Goal: Task Accomplishment & Management: Use online tool/utility

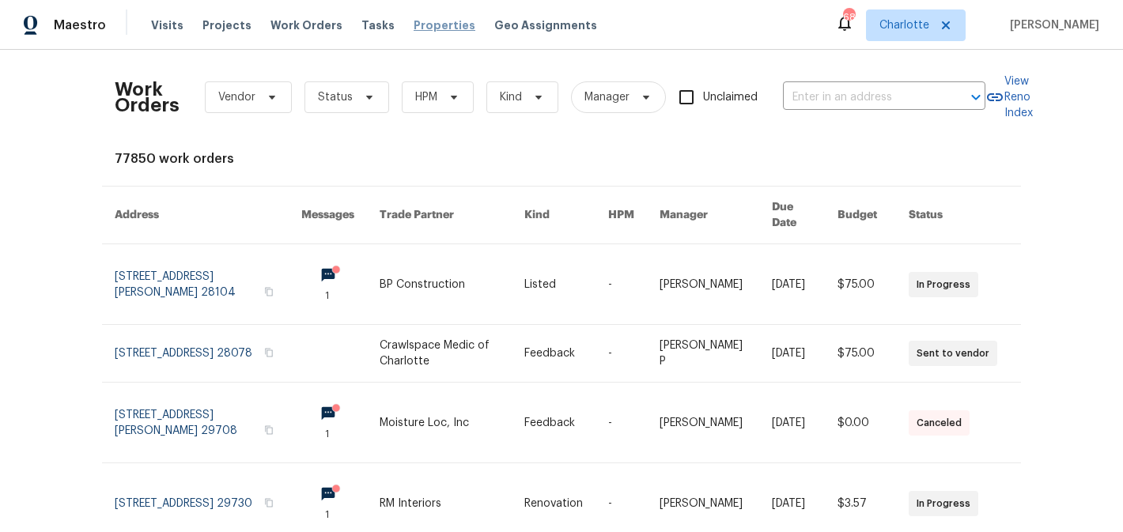
click at [425, 20] on span "Properties" at bounding box center [445, 25] width 62 height 16
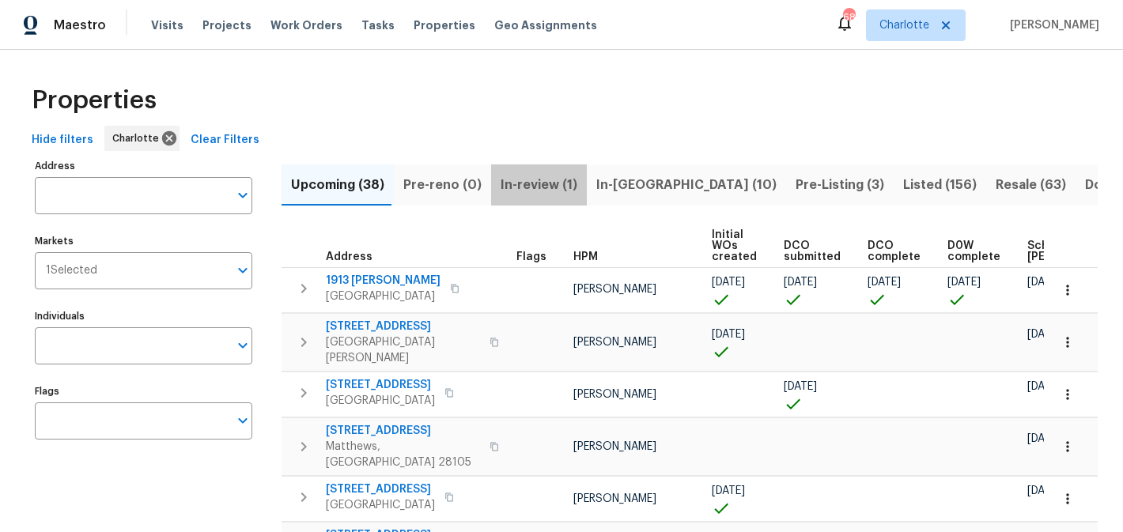
click at [548, 183] on span "In-review (1)" at bounding box center [539, 185] width 77 height 22
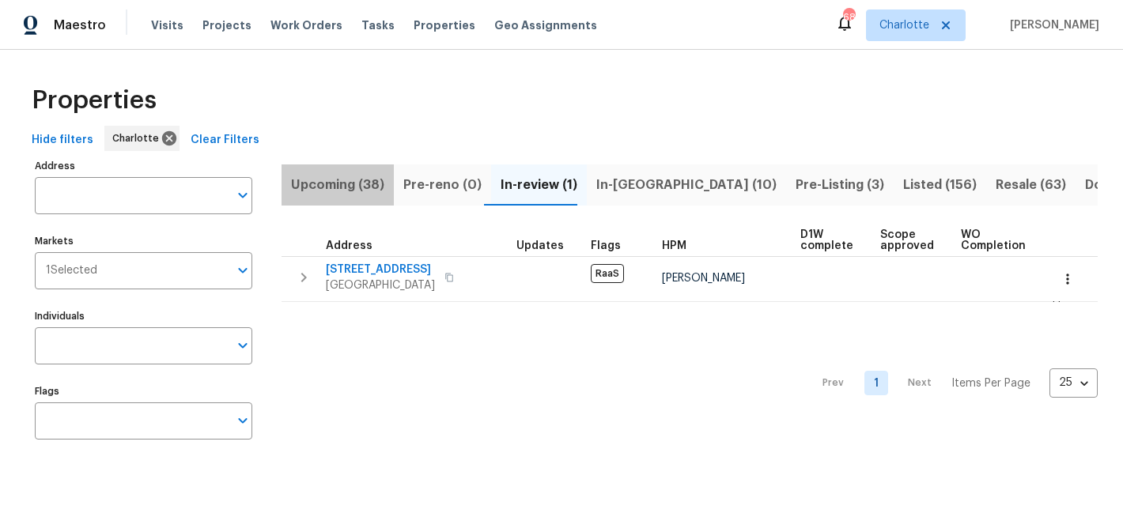
click at [350, 184] on span "Upcoming (38)" at bounding box center [337, 185] width 93 height 22
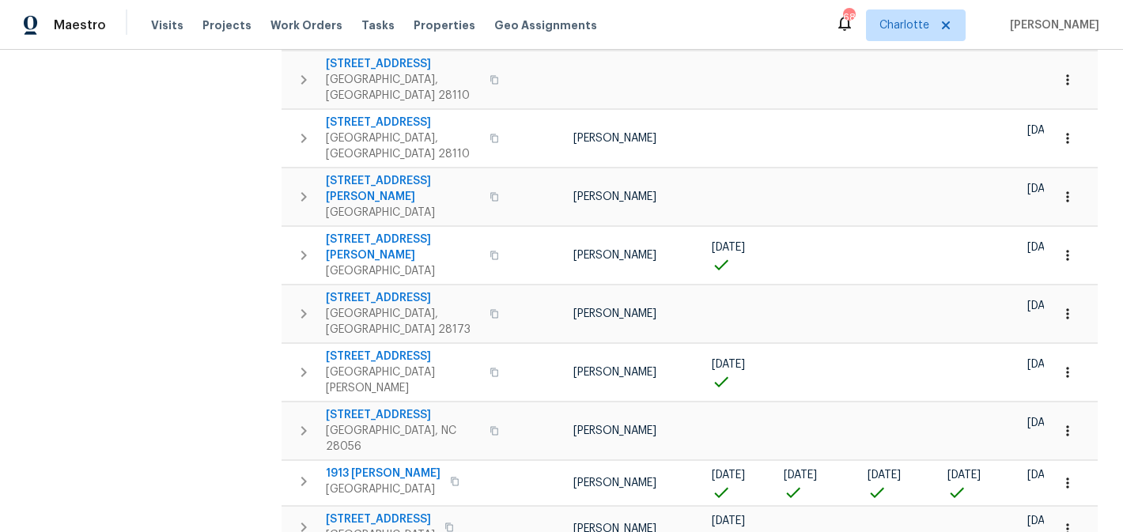
scroll to position [945, 0]
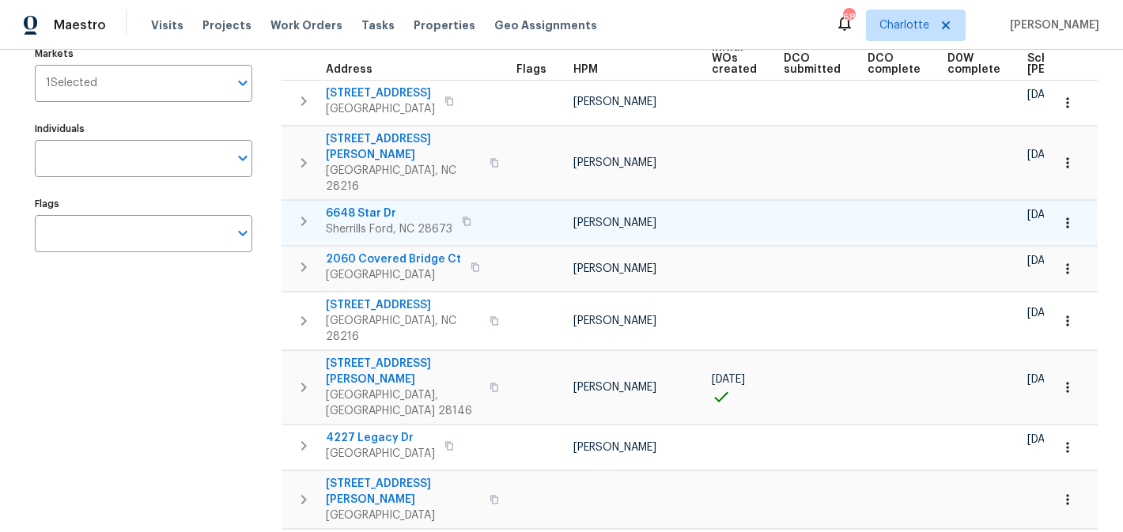
scroll to position [188, 0]
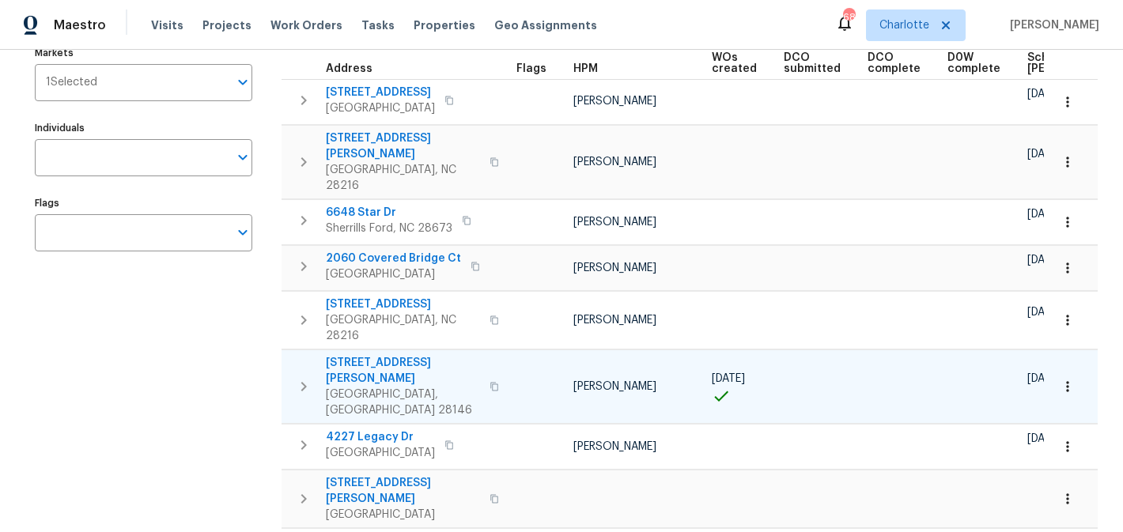
click at [341, 355] on span "121 Coley Rd" at bounding box center [403, 371] width 154 height 32
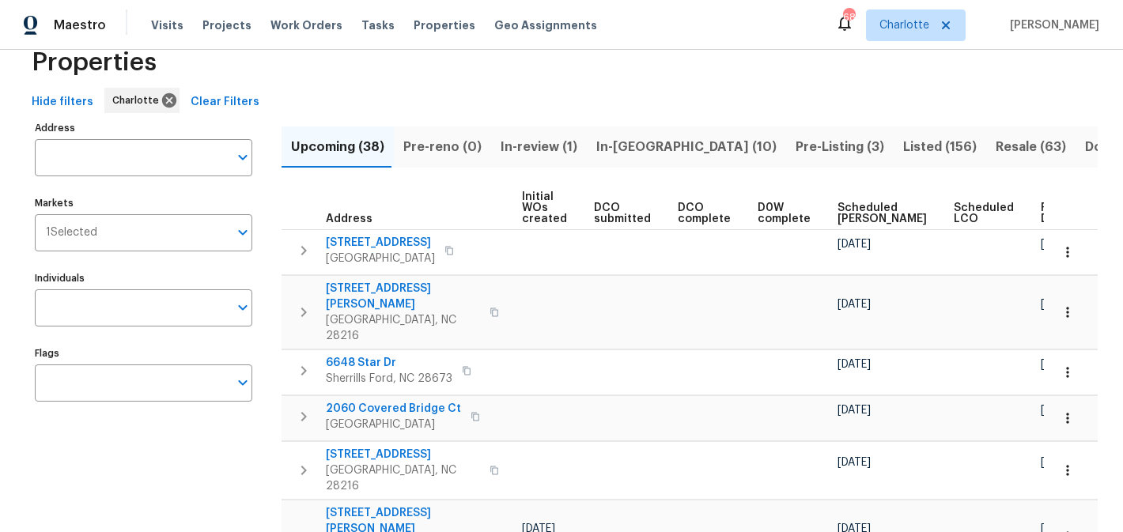
scroll to position [0, 0]
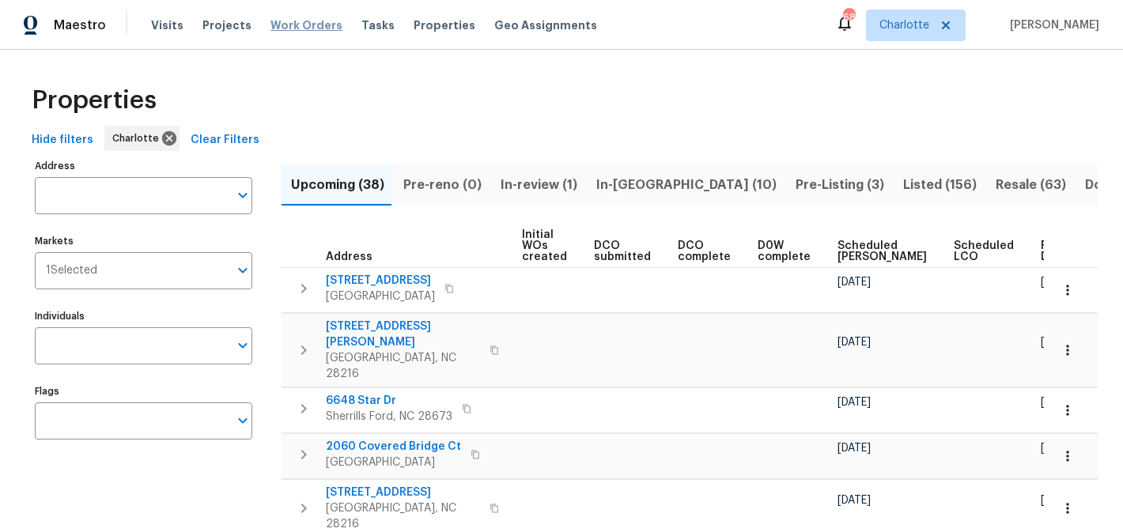
click at [306, 21] on span "Work Orders" at bounding box center [307, 25] width 72 height 16
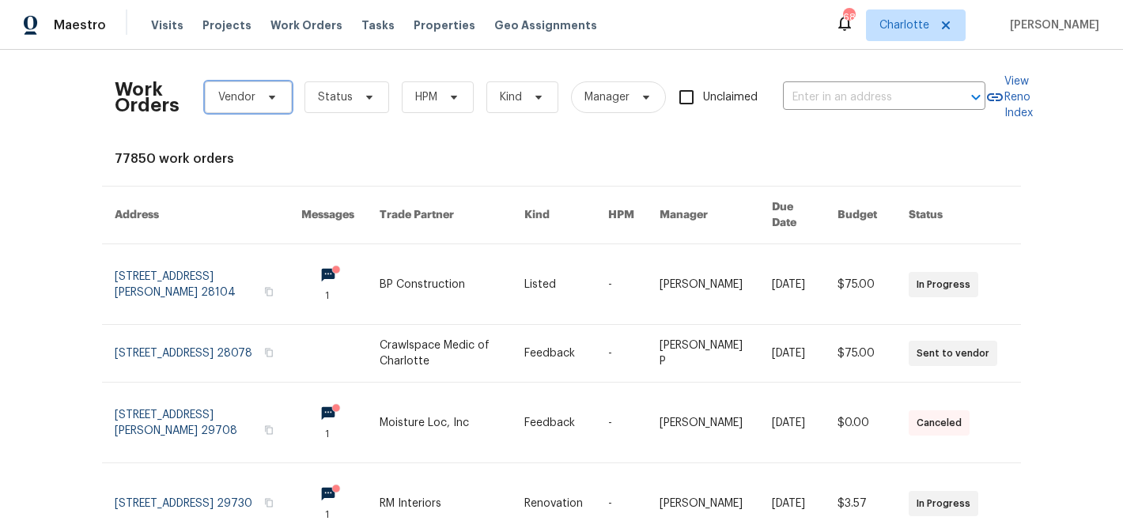
click at [273, 94] on icon at bounding box center [272, 97] width 13 height 13
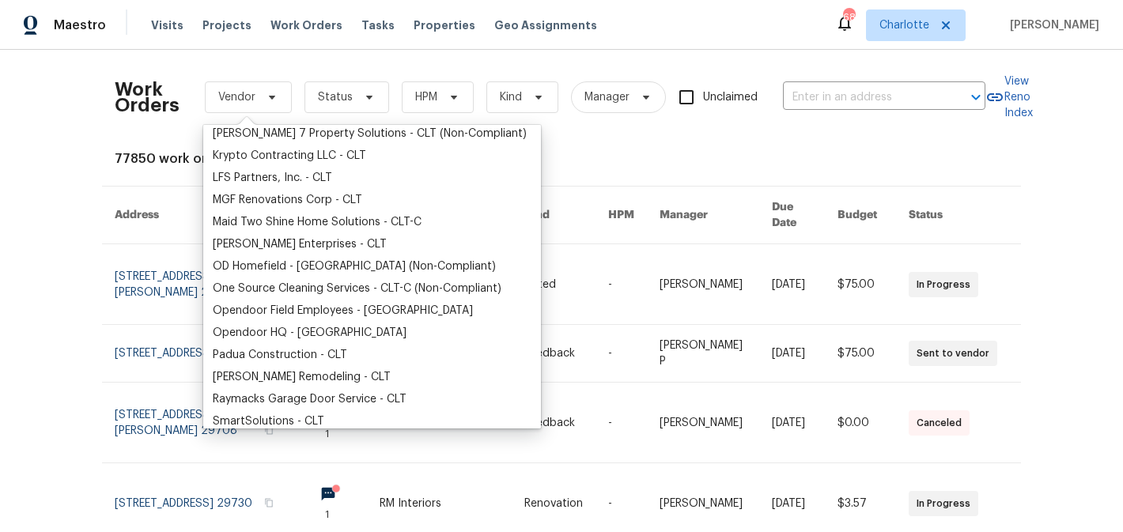
scroll to position [304, 0]
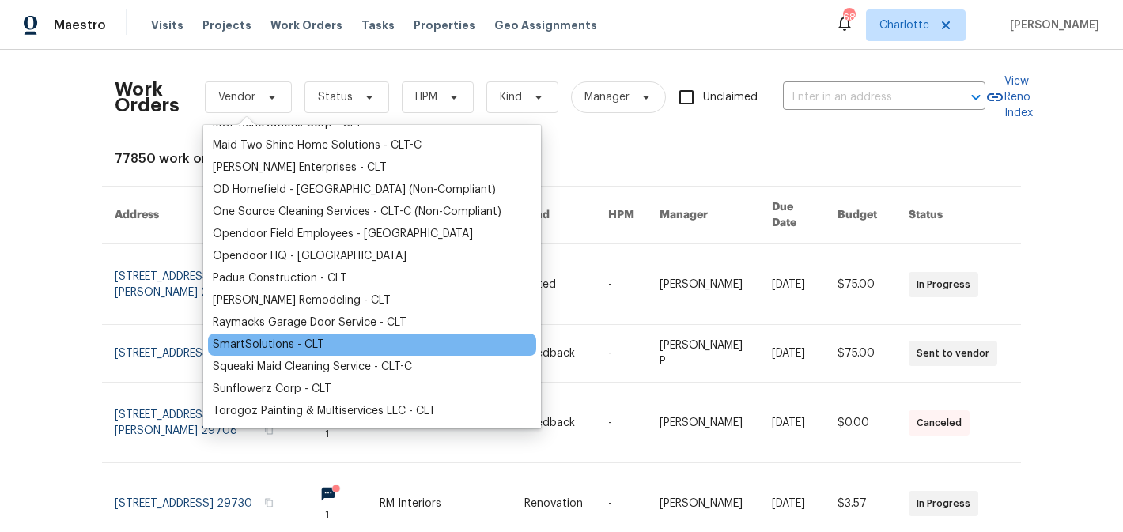
click at [285, 347] on div "SmartSolutions - CLT" at bounding box center [269, 345] width 112 height 16
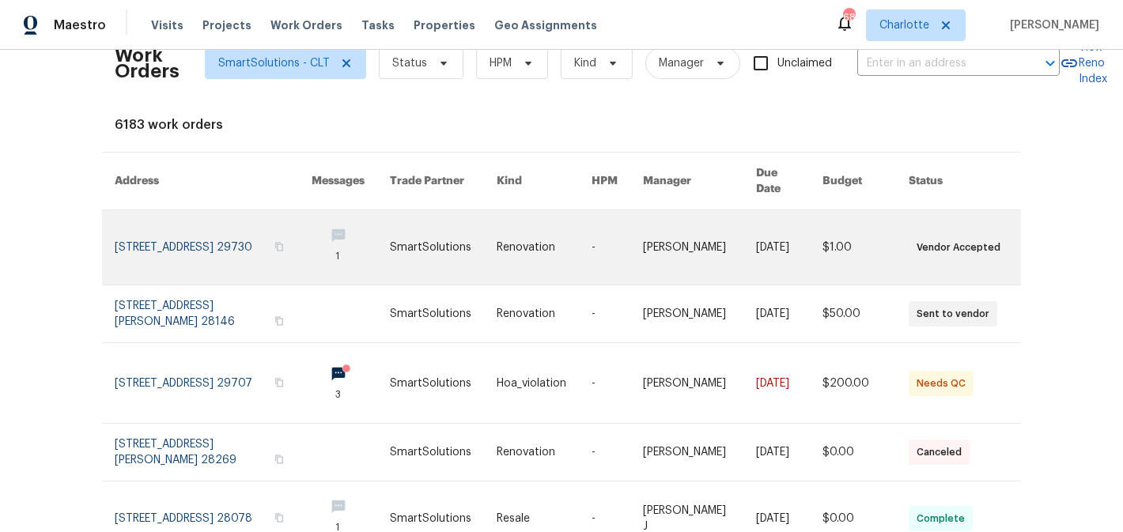
scroll to position [39, 0]
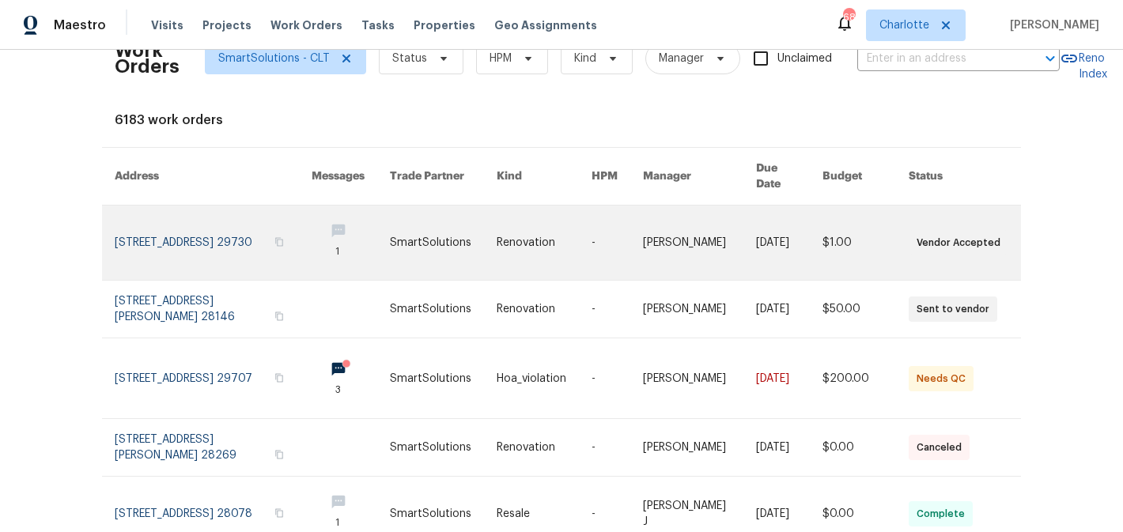
click at [235, 226] on link at bounding box center [213, 243] width 197 height 74
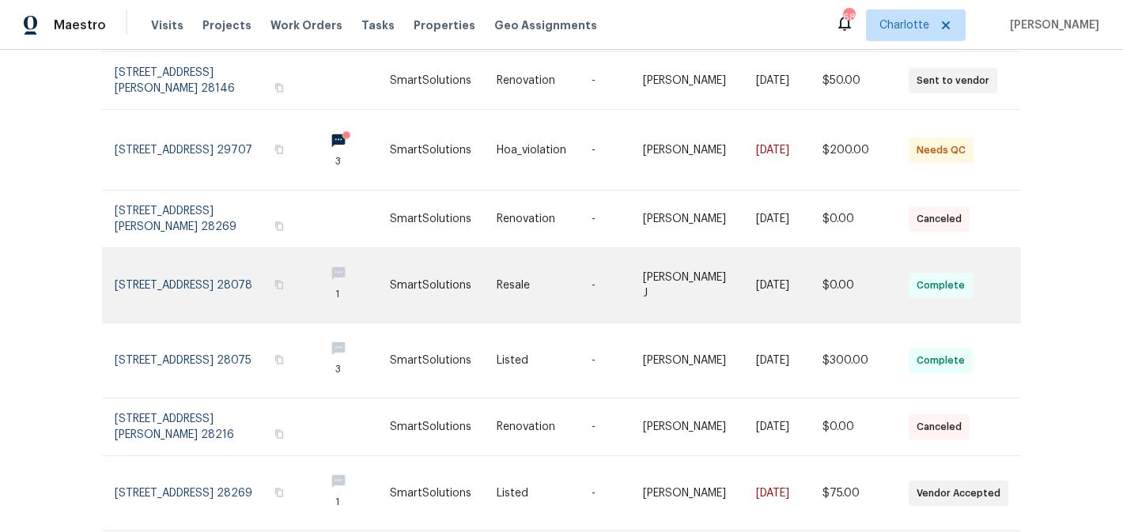
scroll to position [270, 0]
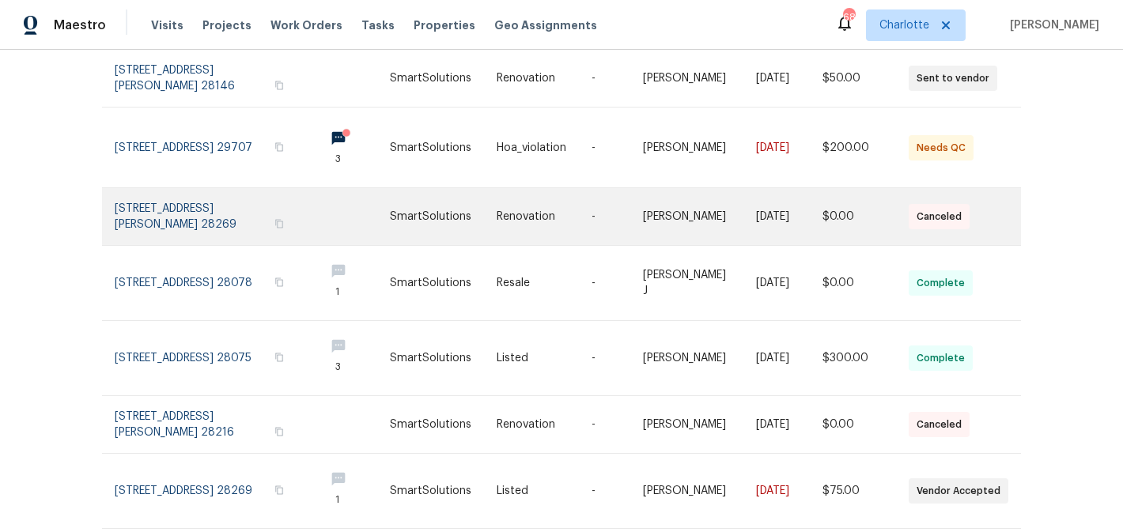
click at [233, 199] on link at bounding box center [213, 216] width 197 height 57
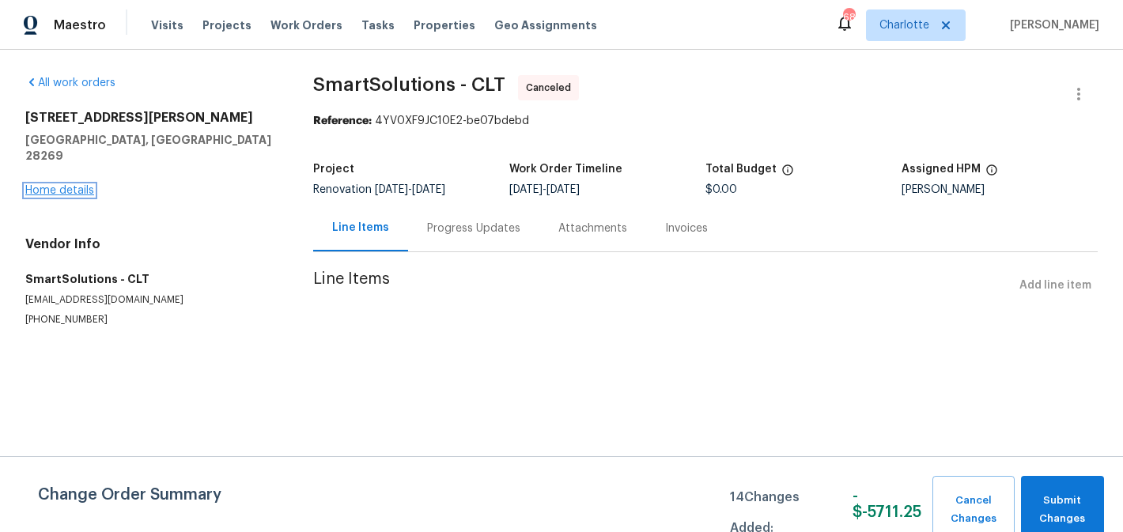
click at [66, 185] on link "Home details" at bounding box center [59, 190] width 69 height 11
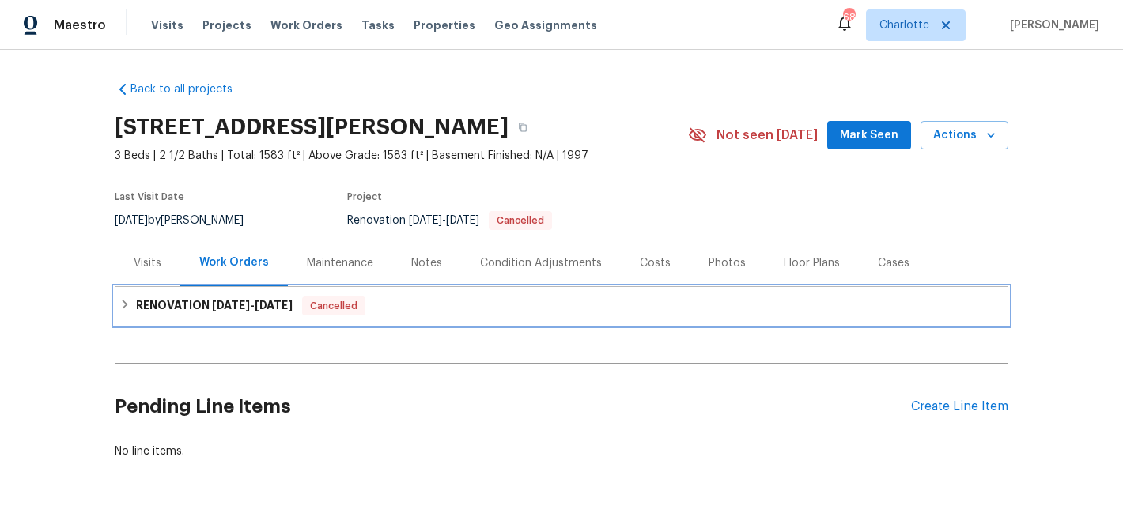
click at [252, 311] on h6 "RENOVATION 9/8/25 - 9/8/25" at bounding box center [214, 306] width 157 height 19
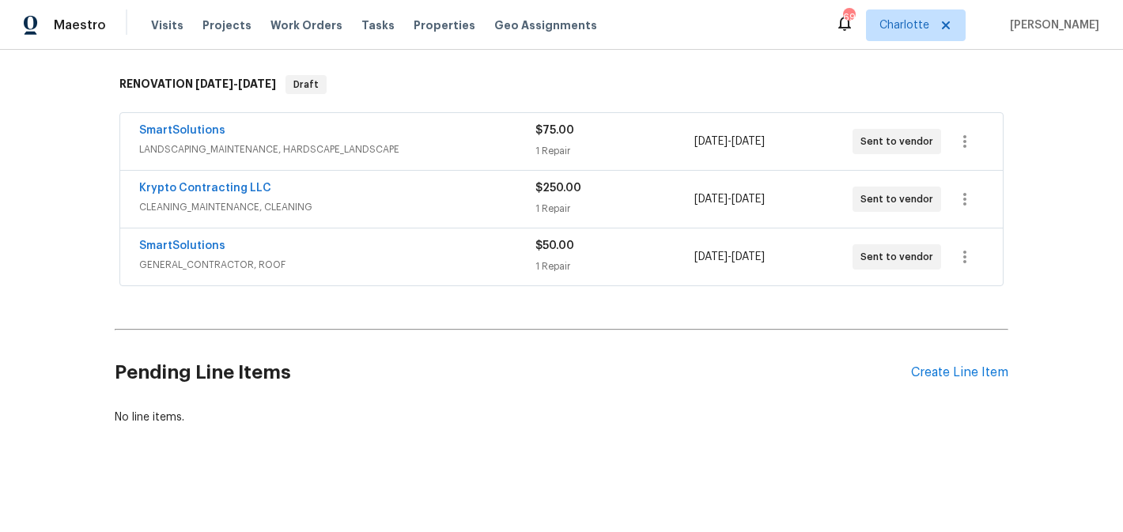
scroll to position [241, 0]
click at [184, 248] on link "SmartSolutions" at bounding box center [182, 245] width 86 height 11
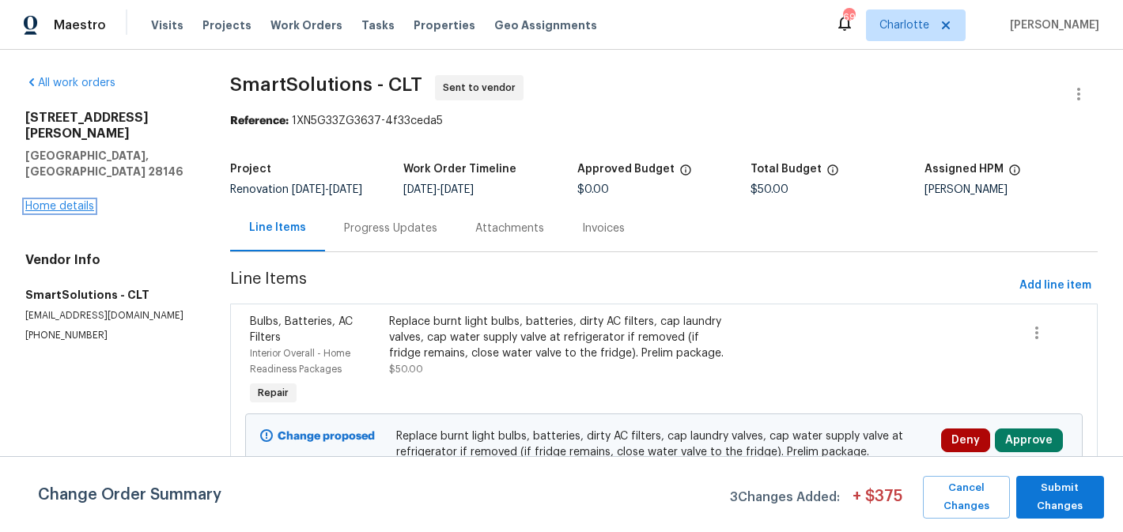
click at [53, 201] on link "Home details" at bounding box center [59, 206] width 69 height 11
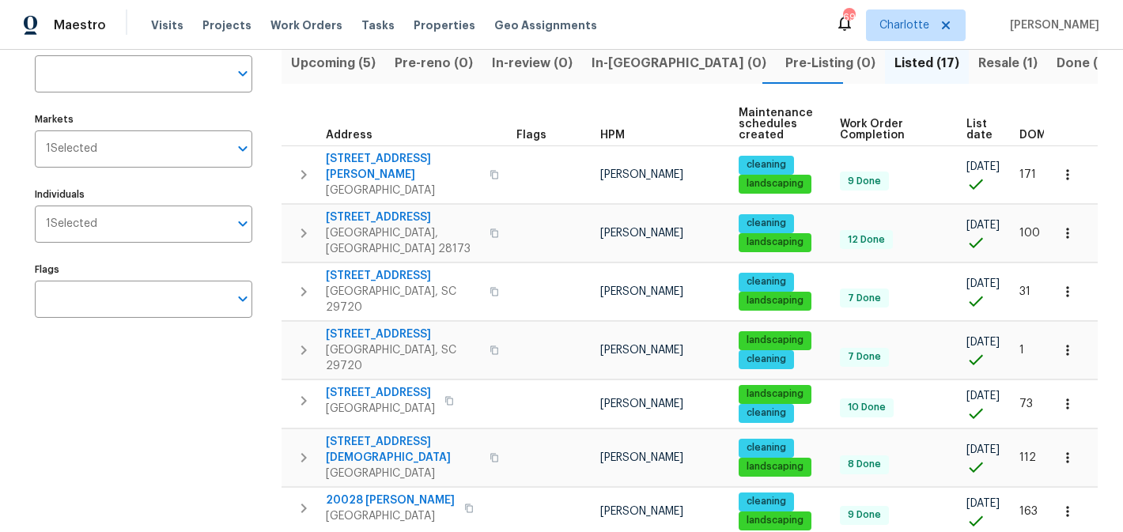
scroll to position [78, 0]
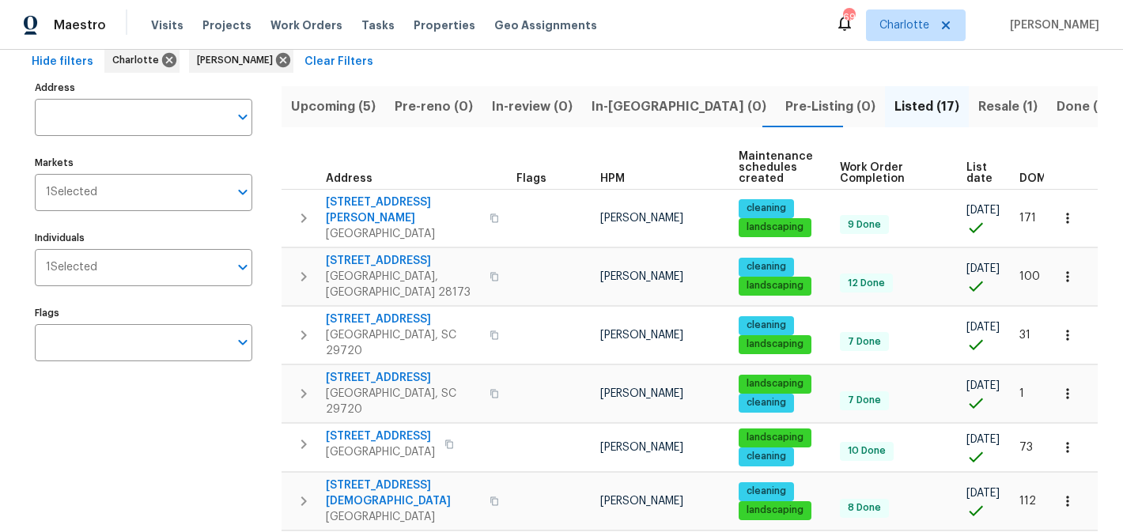
click at [291, 10] on div "Visits Projects Work Orders Tasks Properties Geo Assignments" at bounding box center [383, 25] width 465 height 32
click at [294, 24] on span "Work Orders" at bounding box center [307, 25] width 72 height 16
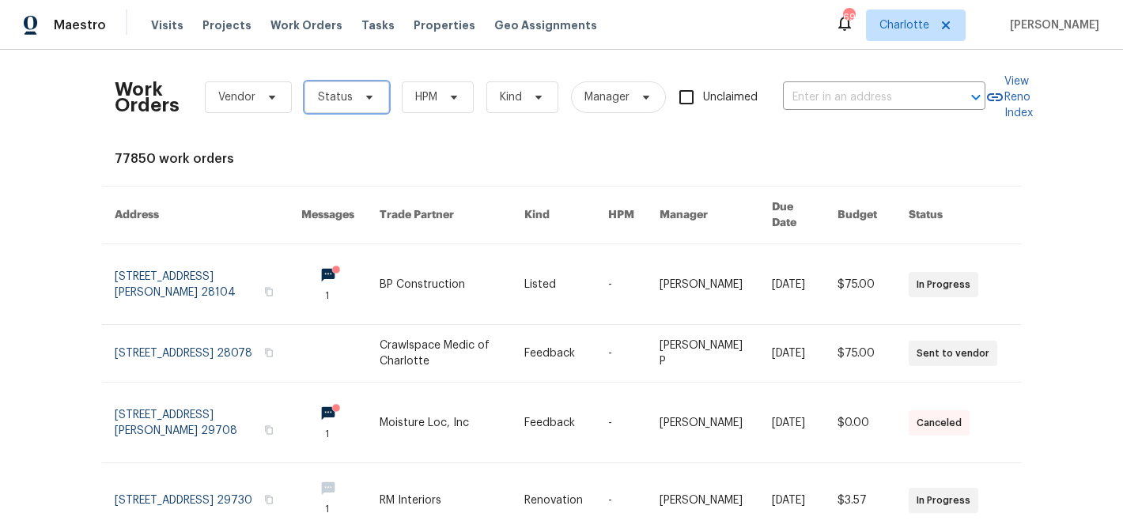
click at [369, 96] on icon at bounding box center [369, 97] width 13 height 13
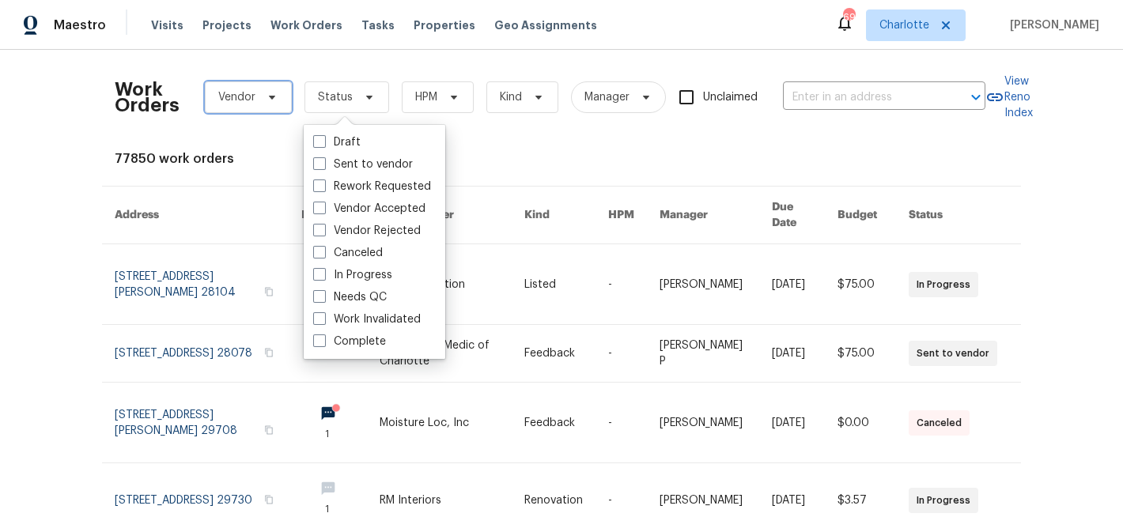
click at [274, 95] on icon at bounding box center [272, 97] width 13 height 13
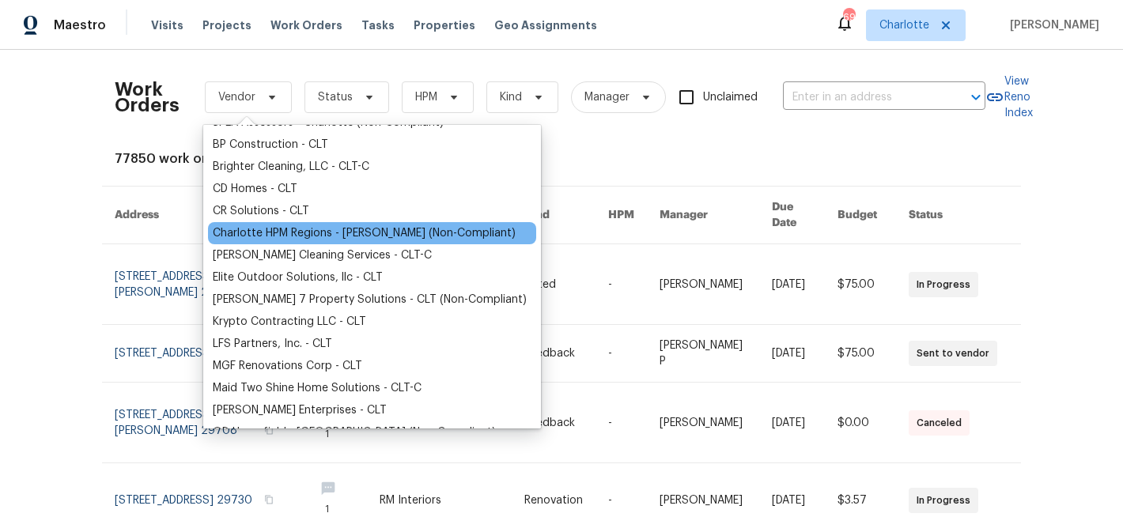
scroll to position [304, 0]
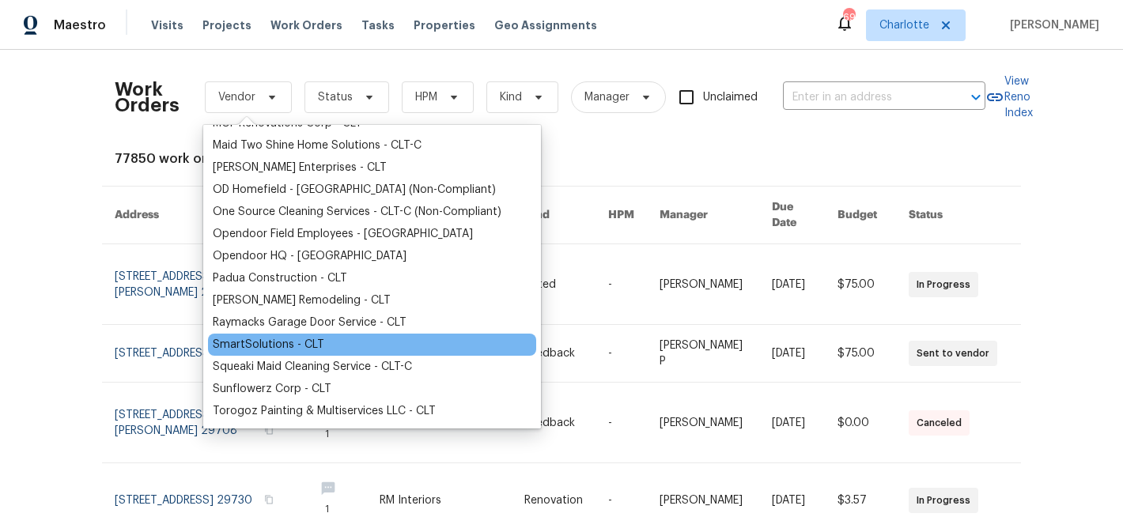
click at [271, 345] on div "SmartSolutions - CLT" at bounding box center [269, 345] width 112 height 16
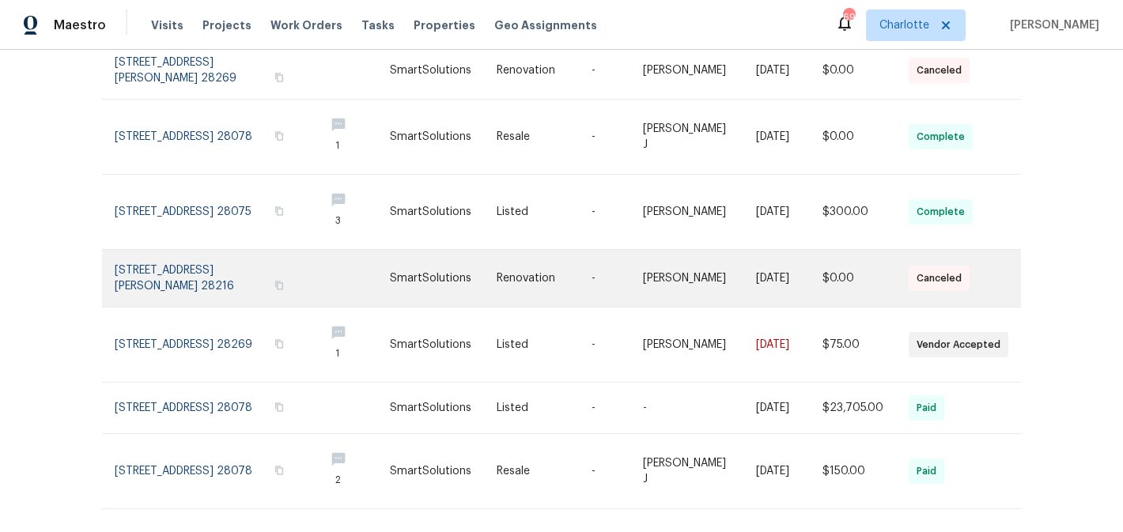
scroll to position [433, 0]
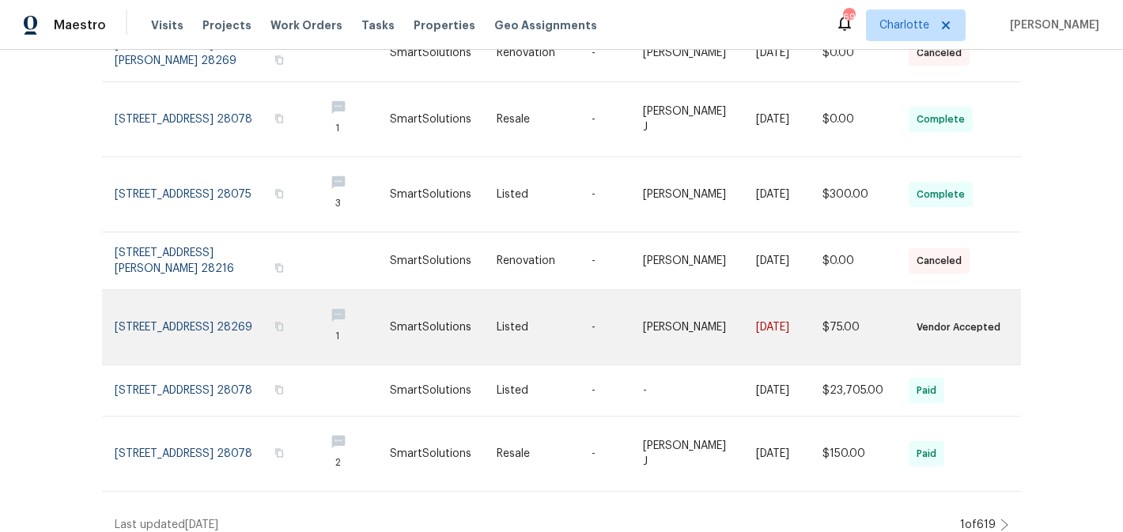
click at [288, 322] on link at bounding box center [213, 327] width 197 height 74
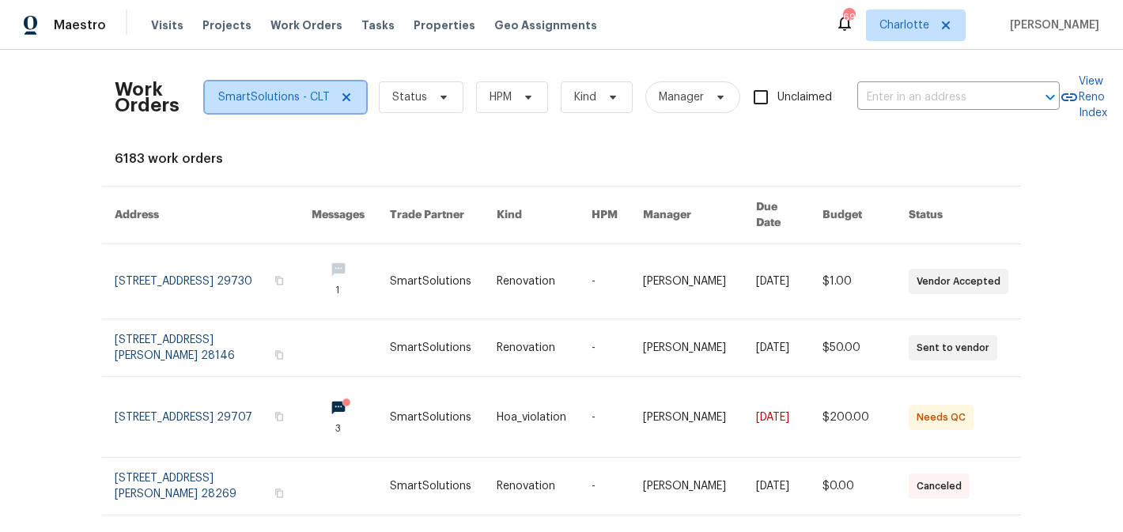
click at [340, 96] on icon at bounding box center [346, 97] width 13 height 13
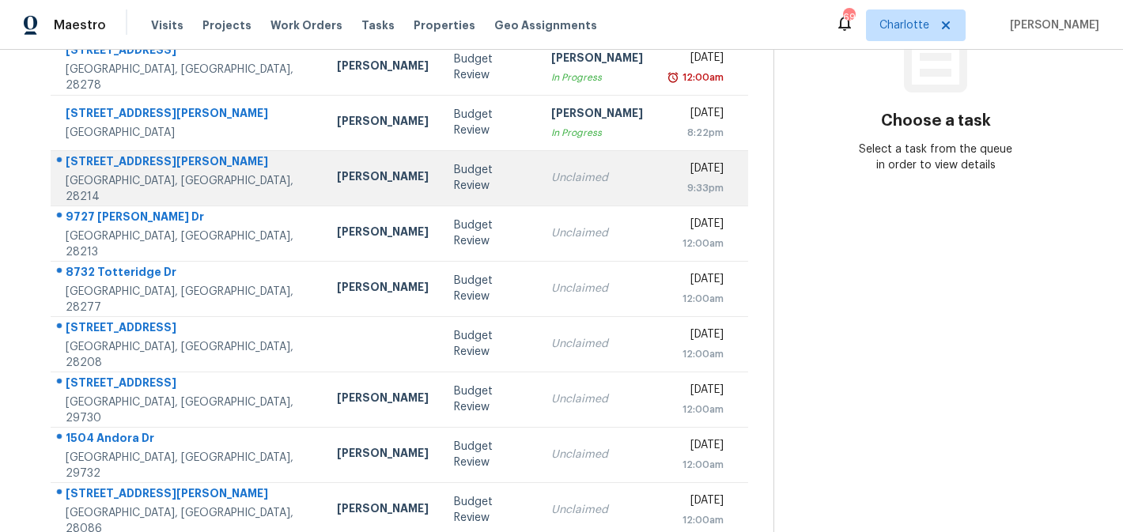
scroll to position [262, 0]
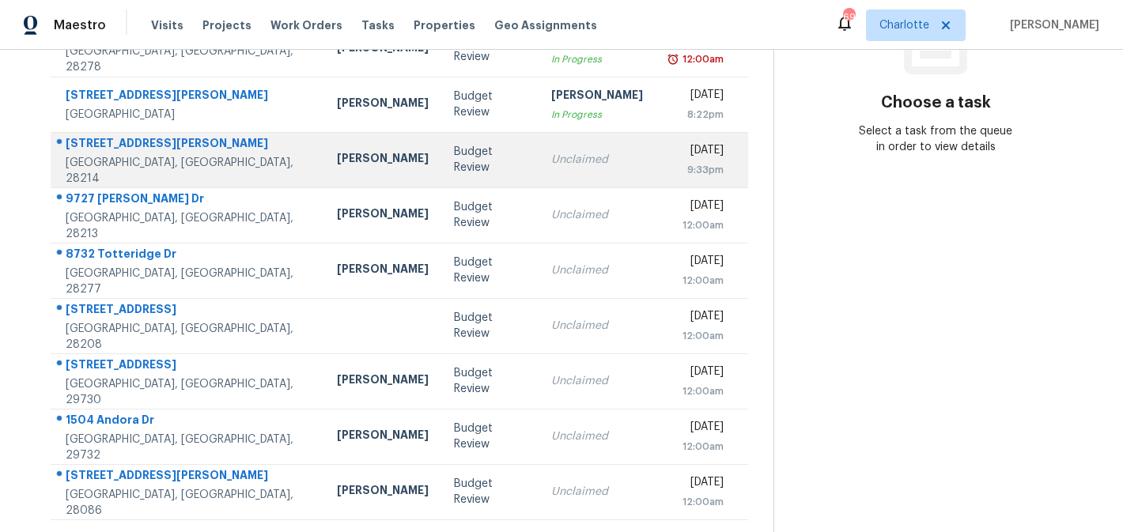
click at [590, 165] on td "Unclaimed" at bounding box center [597, 159] width 117 height 55
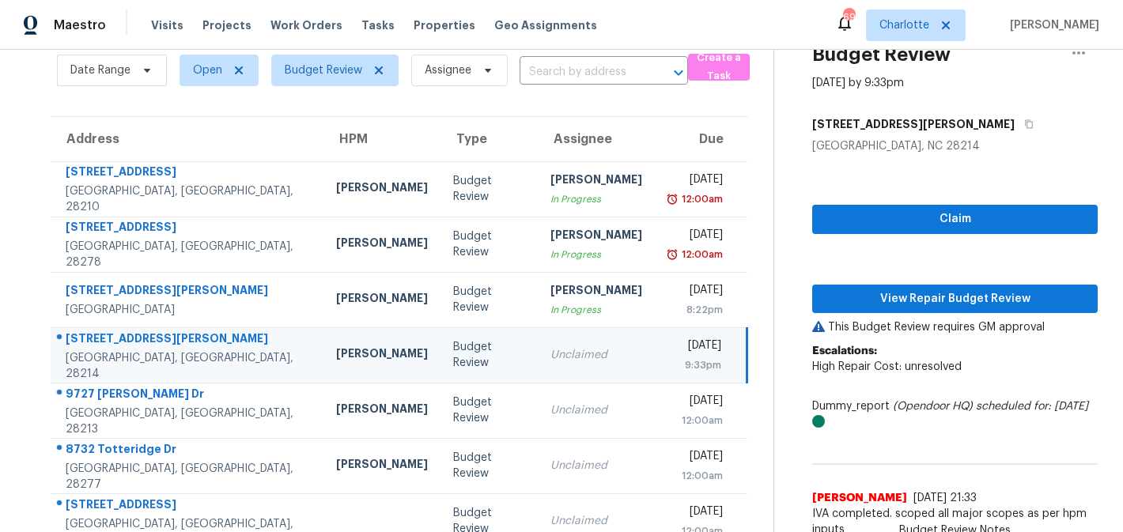
scroll to position [63, 0]
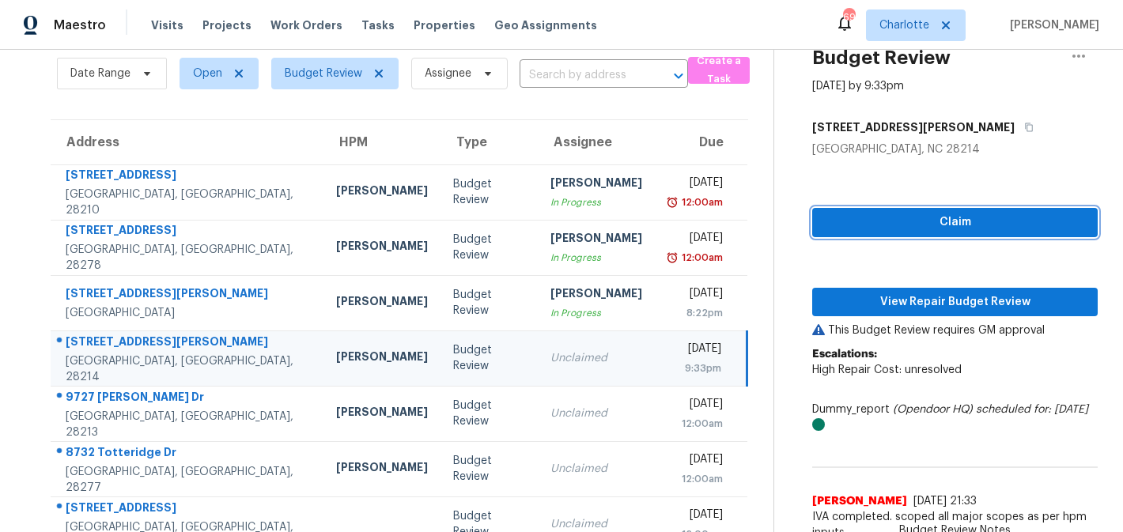
click at [912, 215] on span "Claim" at bounding box center [955, 223] width 260 height 20
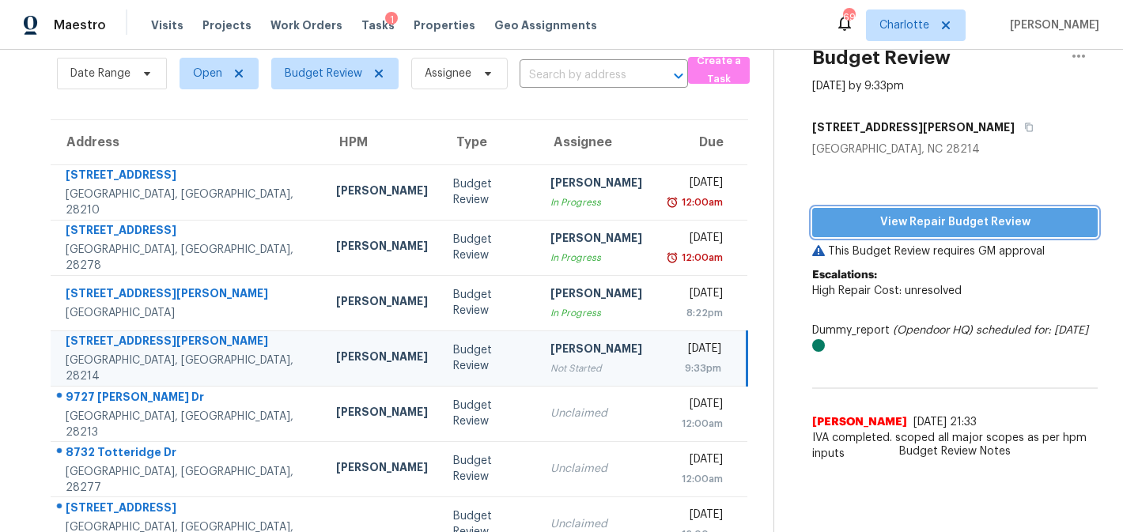
click at [942, 225] on span "View Repair Budget Review" at bounding box center [955, 223] width 260 height 20
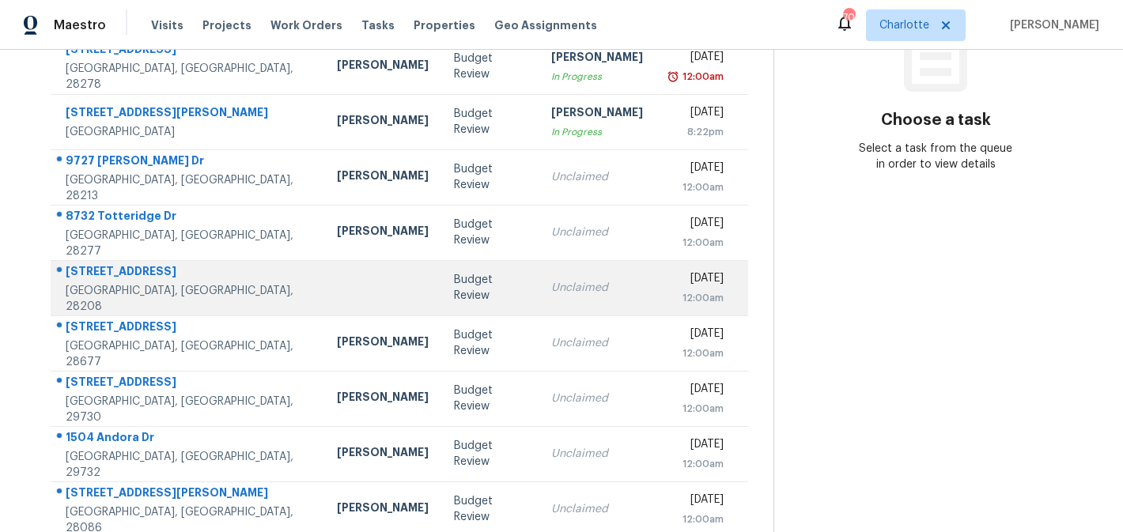
scroll to position [262, 0]
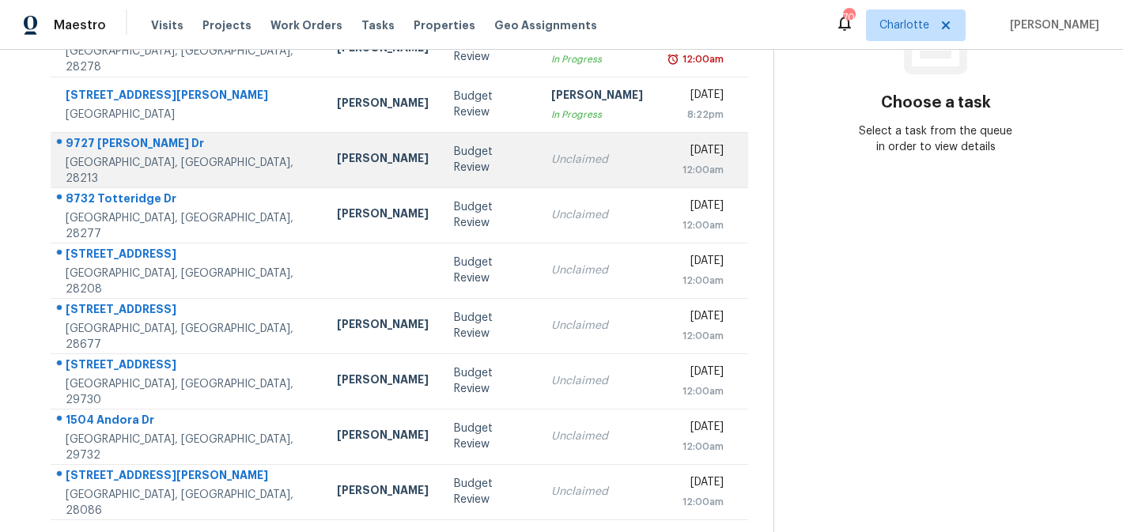
click at [656, 168] on td "Fri, Sep 5th 2025 12:00am" at bounding box center [702, 159] width 93 height 55
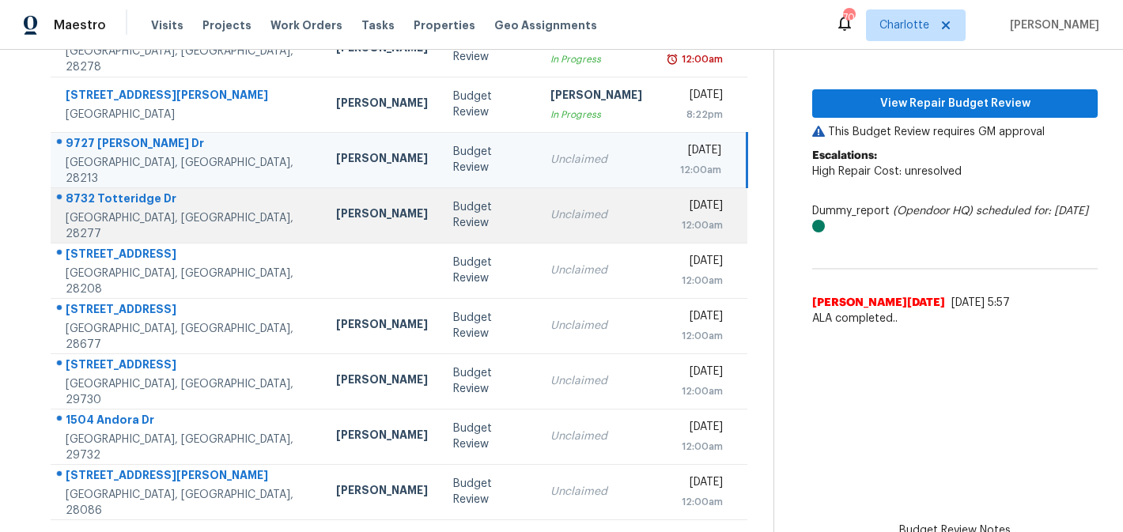
click at [655, 209] on td "Fri, Sep 5th 2025 12:00am" at bounding box center [701, 214] width 93 height 55
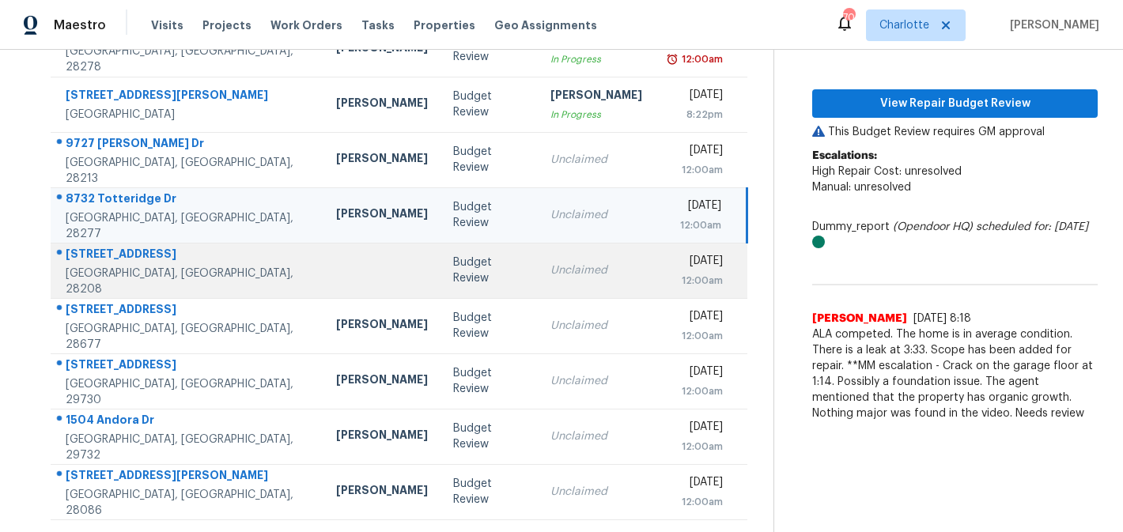
click at [585, 263] on td "Unclaimed" at bounding box center [596, 270] width 117 height 55
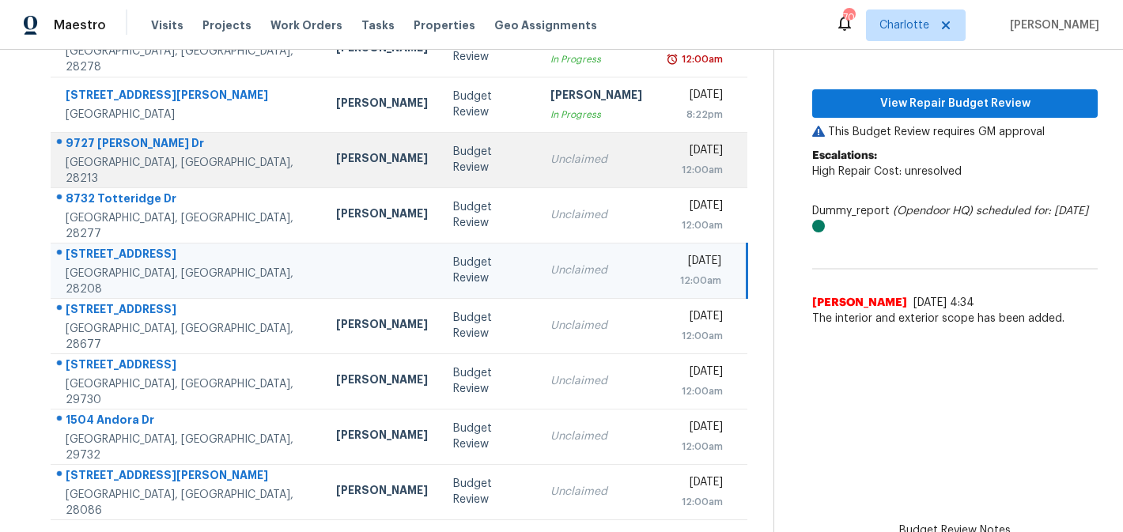
click at [586, 162] on td "Unclaimed" at bounding box center [596, 159] width 117 height 55
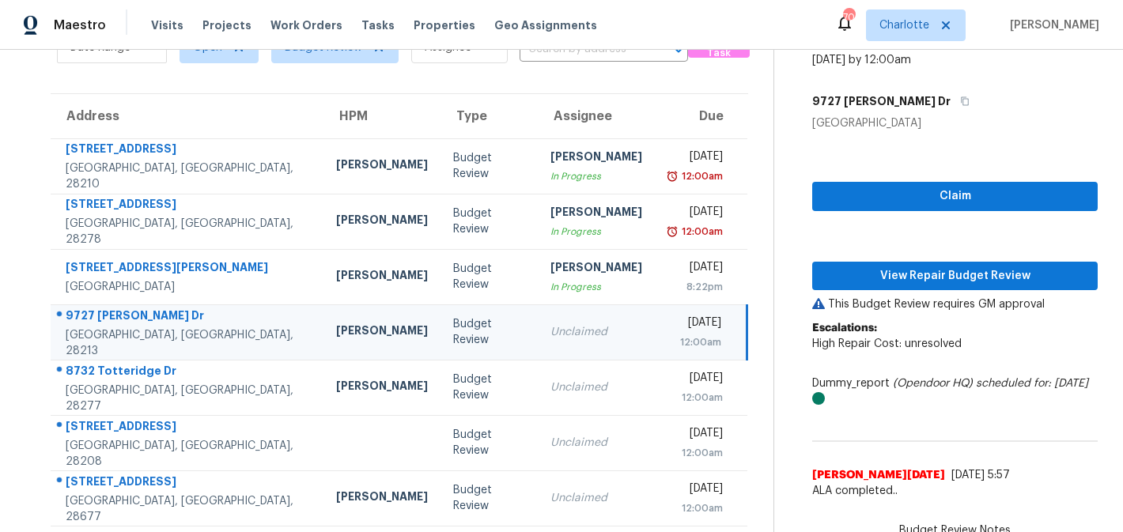
scroll to position [80, 0]
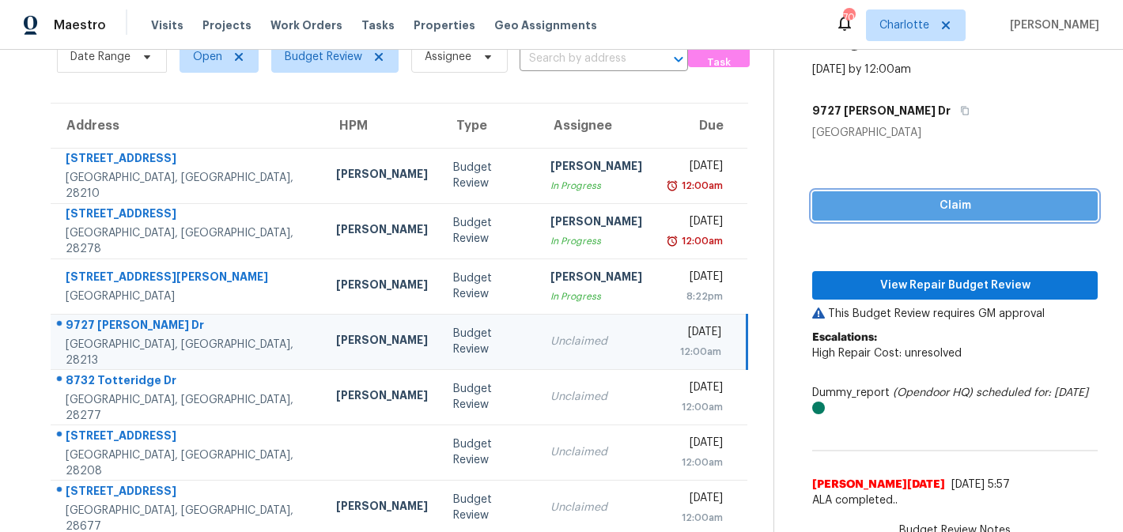
click at [888, 204] on span "Claim" at bounding box center [955, 206] width 260 height 20
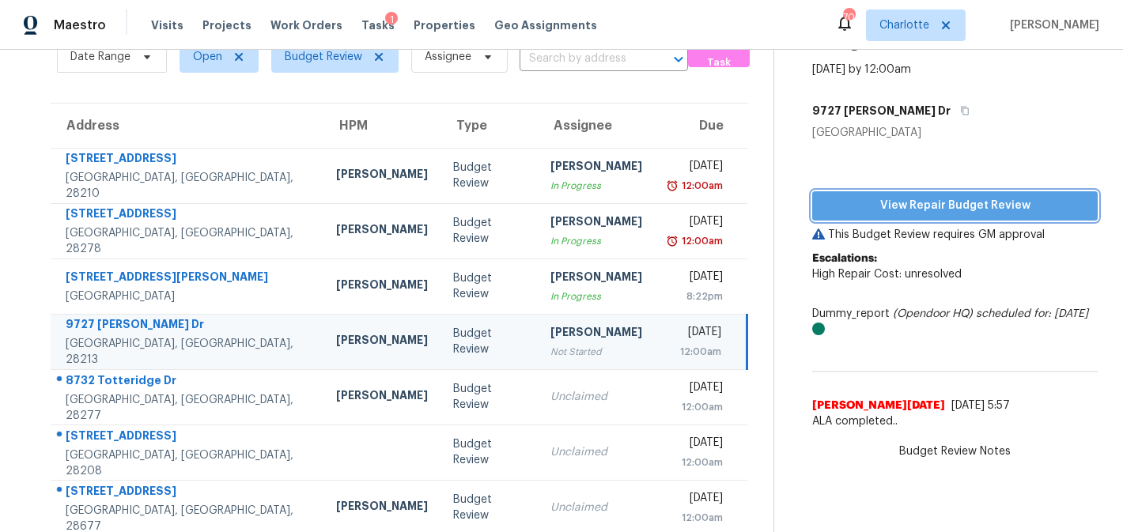
click at [914, 213] on span "View Repair Budget Review" at bounding box center [955, 206] width 260 height 20
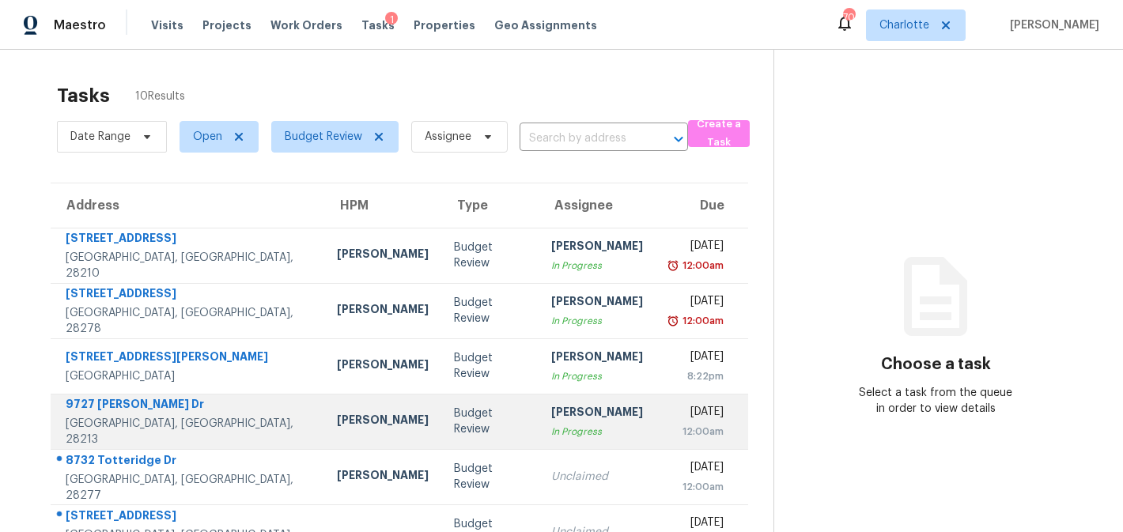
click at [454, 421] on div "Budget Review" at bounding box center [490, 422] width 72 height 32
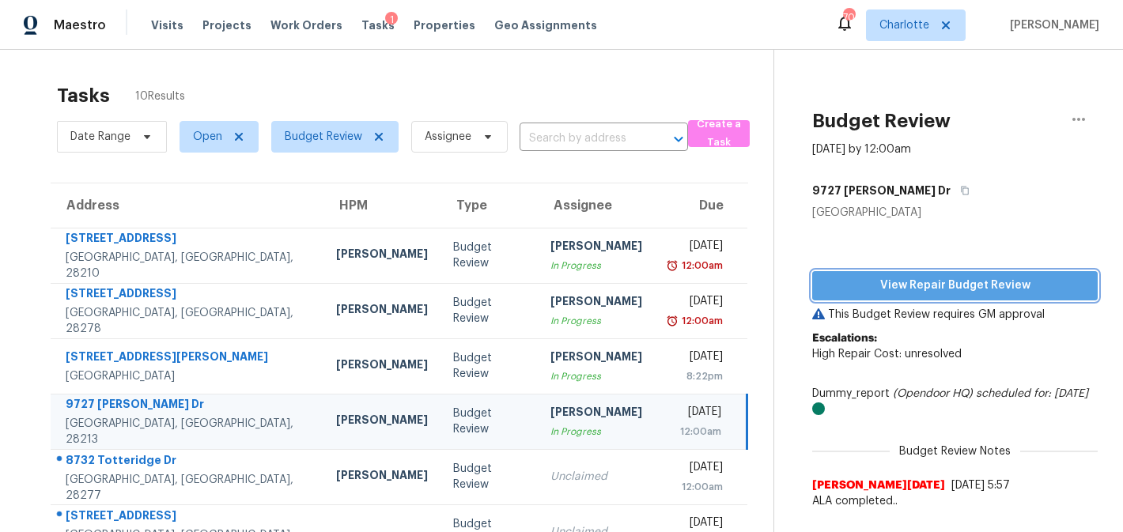
click at [842, 280] on span "View Repair Budget Review" at bounding box center [955, 286] width 260 height 20
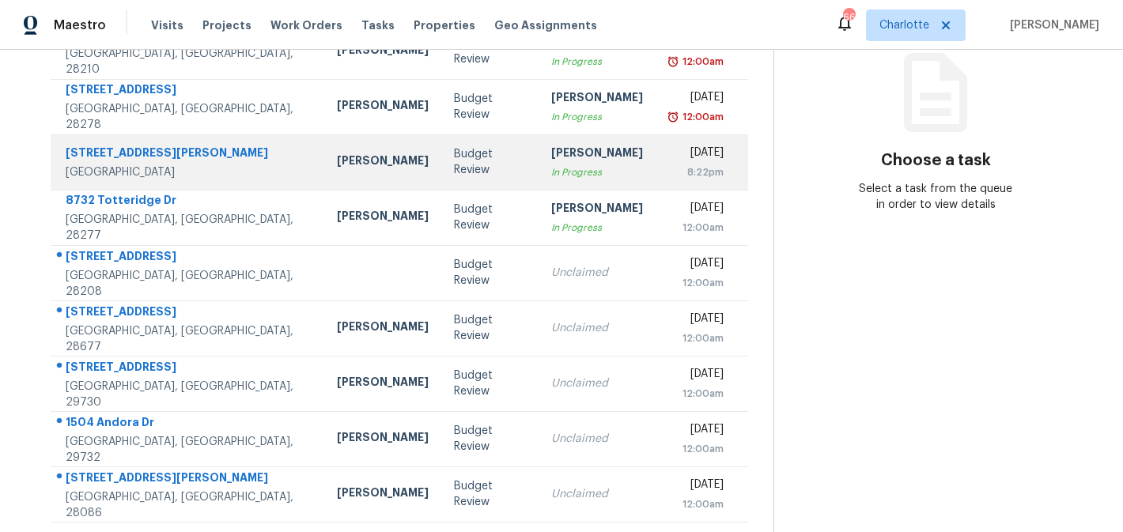
scroll to position [206, 0]
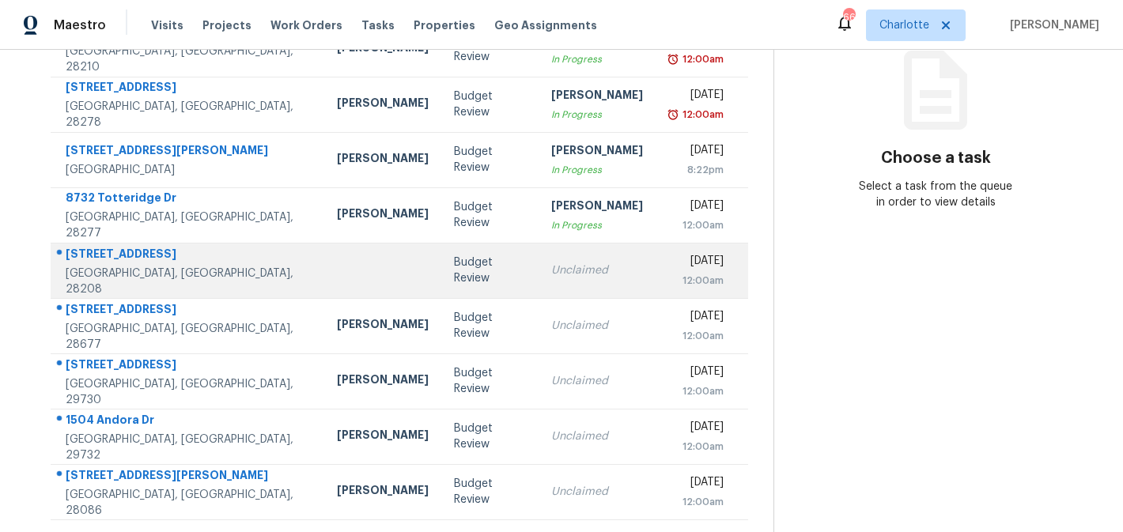
click at [668, 279] on div "12:00am" at bounding box center [695, 281] width 55 height 16
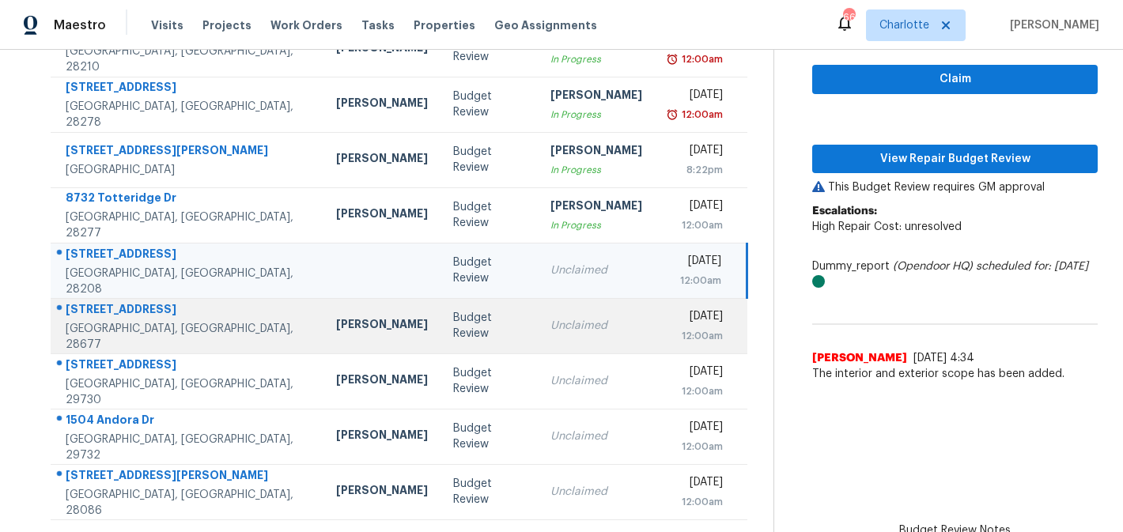
click at [655, 339] on td "[DATE] 12:00am" at bounding box center [701, 325] width 93 height 55
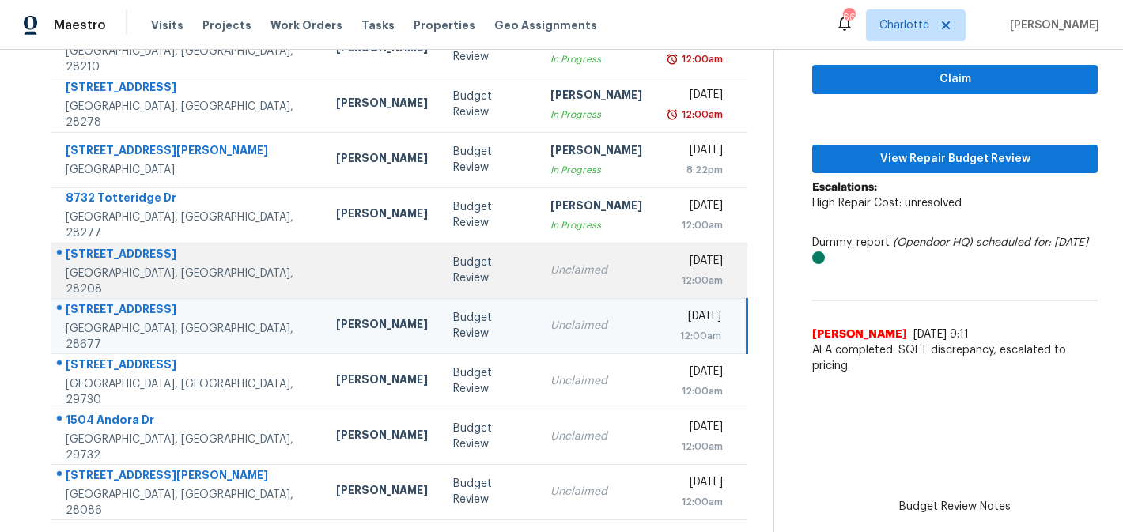
click at [580, 267] on td "Unclaimed" at bounding box center [596, 270] width 117 height 55
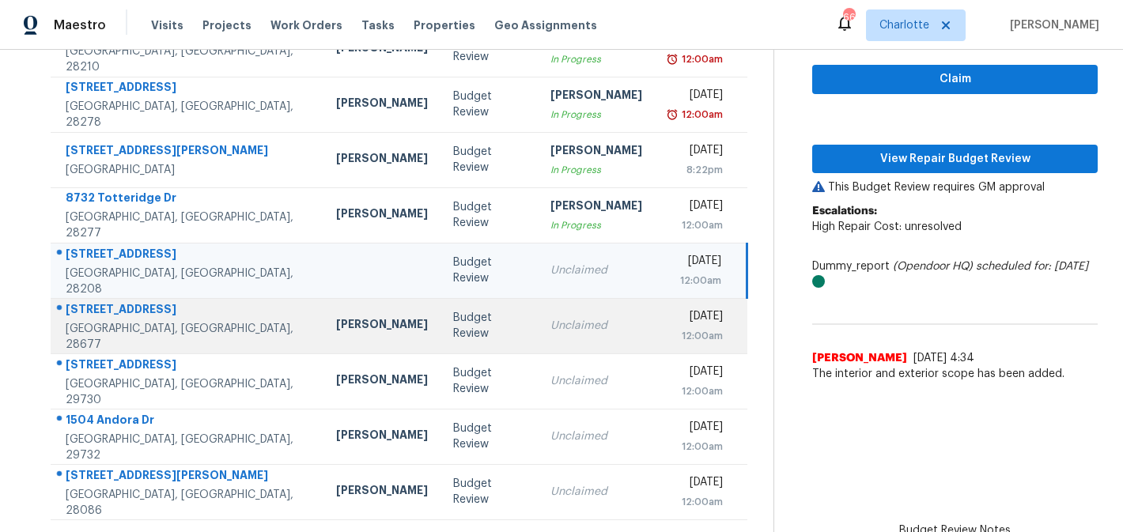
click at [453, 327] on div "Budget Review" at bounding box center [489, 326] width 72 height 32
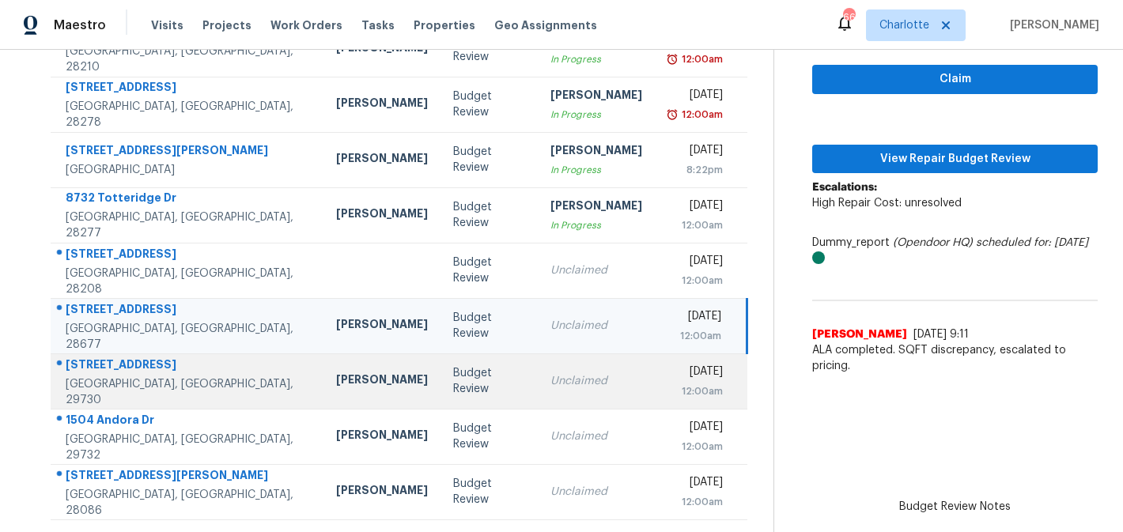
click at [441, 365] on td "Budget Review" at bounding box center [489, 381] width 97 height 55
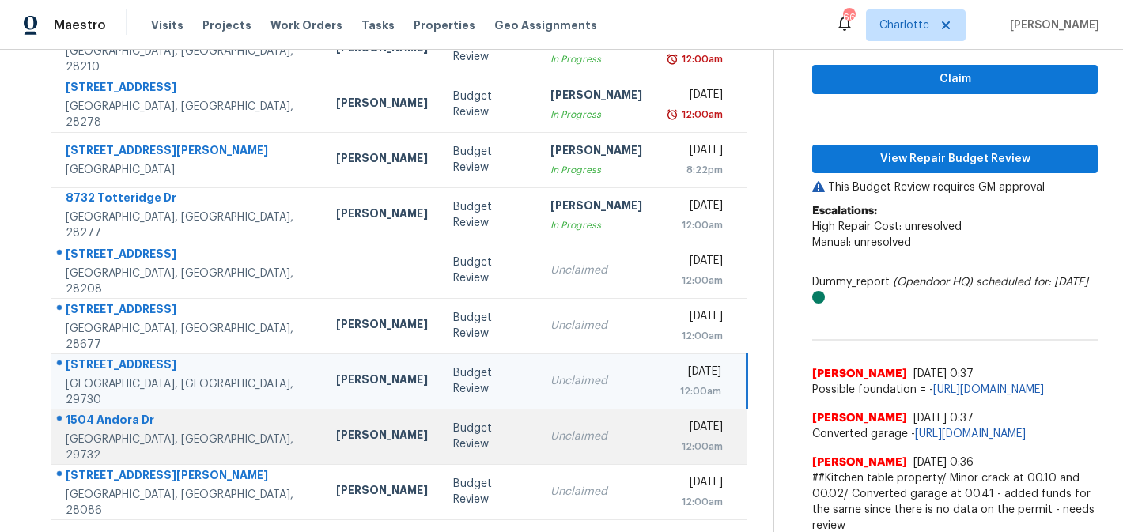
click at [472, 433] on td "Budget Review" at bounding box center [489, 436] width 97 height 55
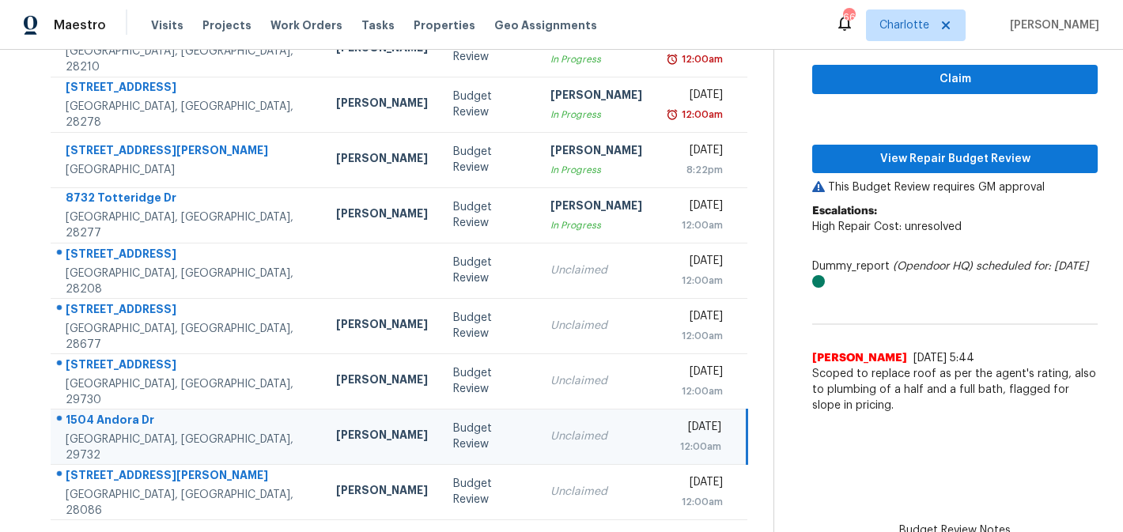
scroll to position [6, 0]
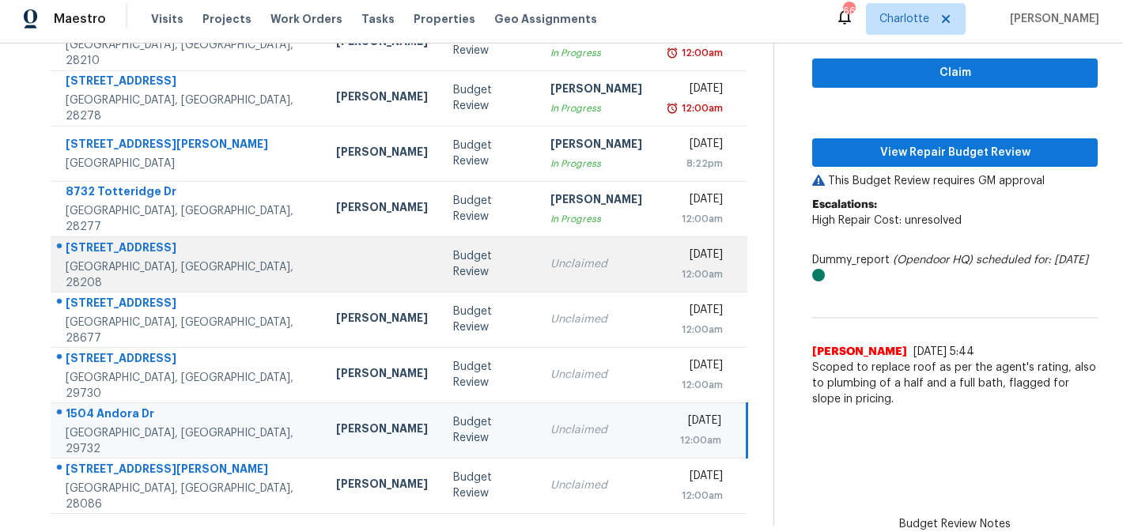
click at [472, 247] on td "Budget Review" at bounding box center [489, 264] width 97 height 55
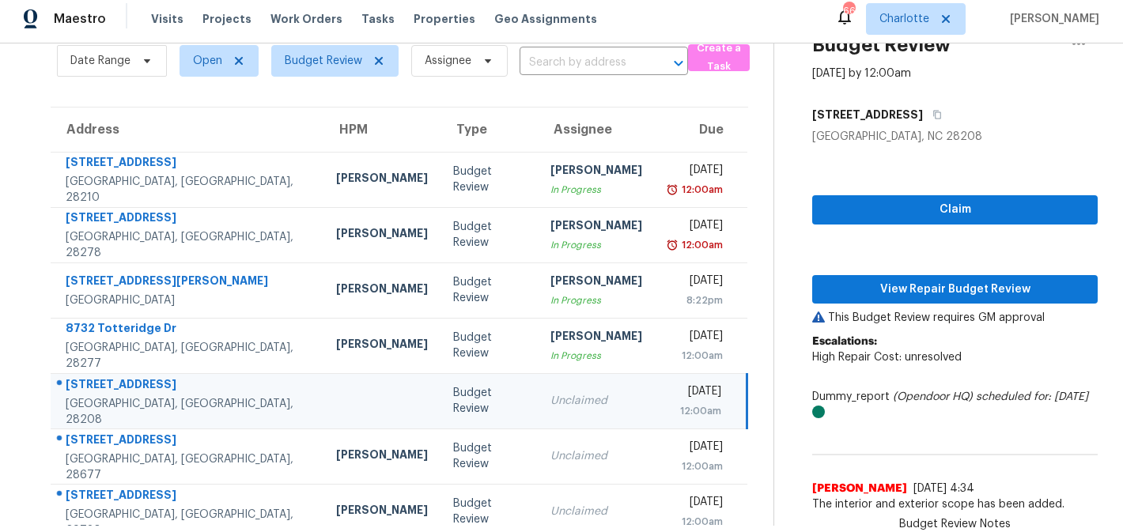
scroll to position [63, 0]
